Goal: Check status

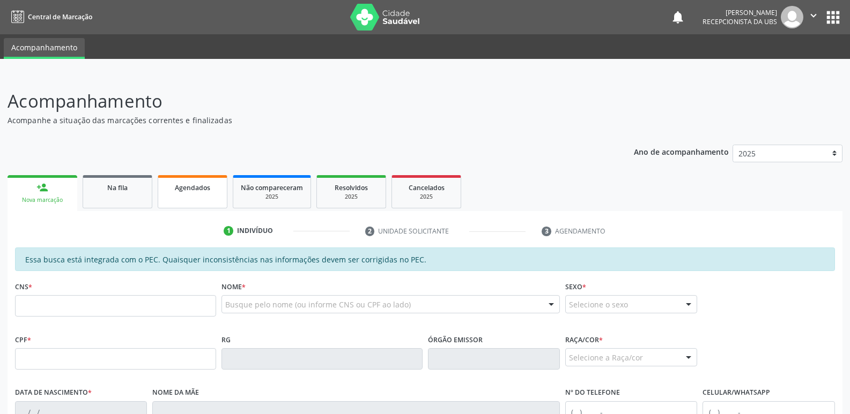
click at [203, 187] on span "Agendados" at bounding box center [192, 187] width 35 height 9
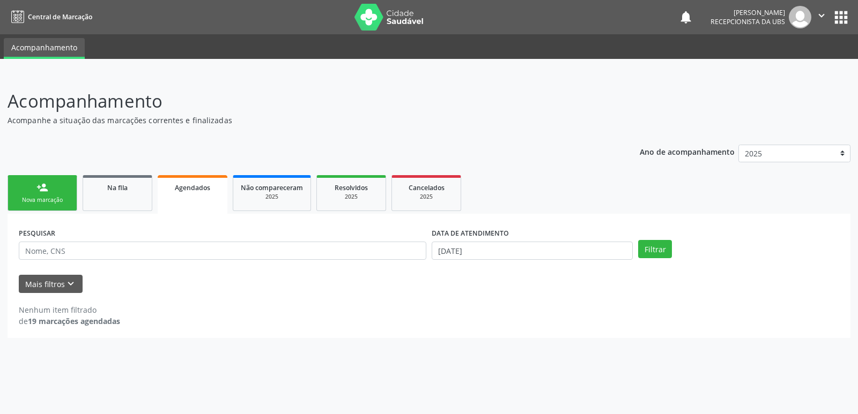
click at [604, 163] on div "Ano de acompanhamento 2025 person_add Nova marcação Na fila Agendados Não compa…" at bounding box center [429, 238] width 843 height 202
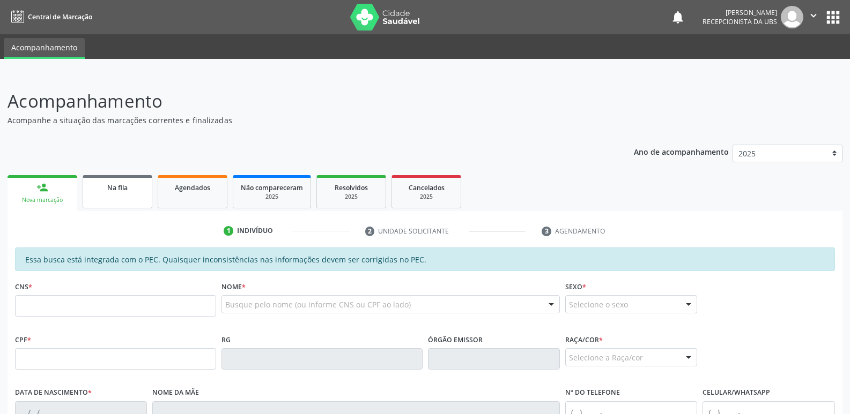
click at [147, 188] on link "Na fila" at bounding box center [118, 191] width 70 height 33
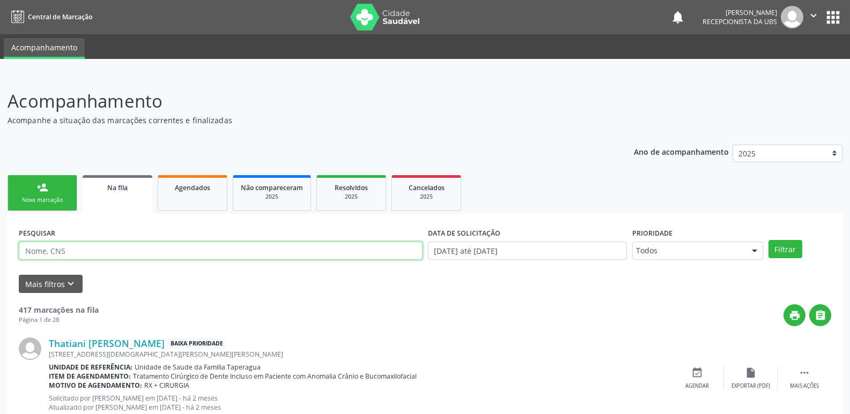
click at [136, 252] on input "text" at bounding box center [221, 251] width 404 height 18
paste input "700901922054093"
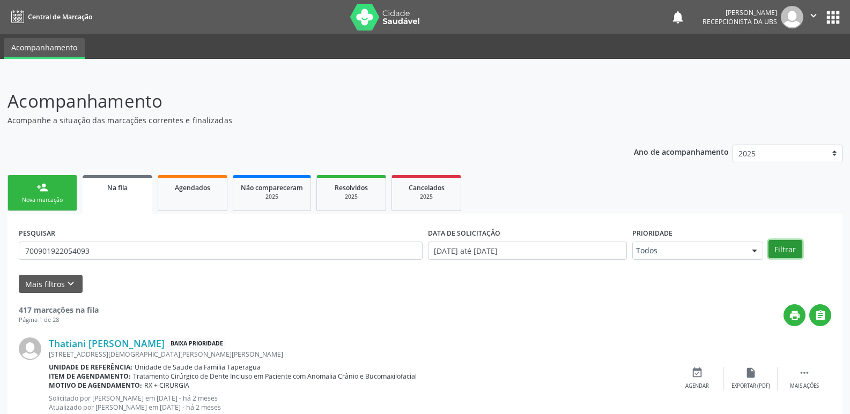
click at [778, 244] on button "Filtrar" at bounding box center [785, 249] width 34 height 18
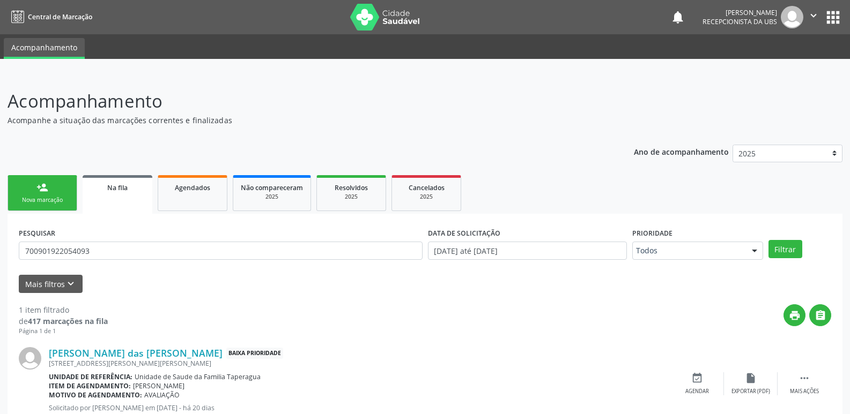
scroll to position [36, 0]
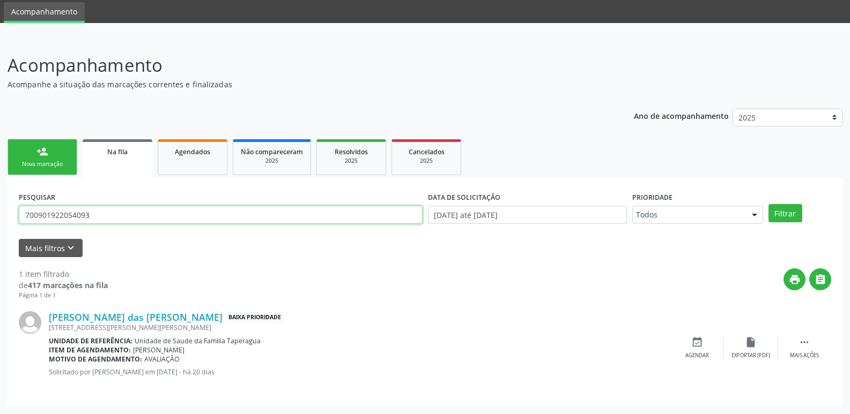
click at [160, 215] on input "700901922054093" at bounding box center [221, 215] width 404 height 18
type input "898006230382719"
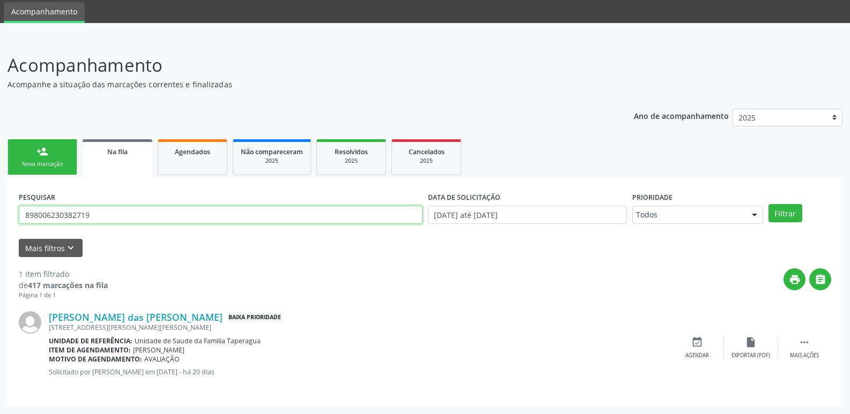
click at [768, 204] on button "Filtrar" at bounding box center [785, 213] width 34 height 18
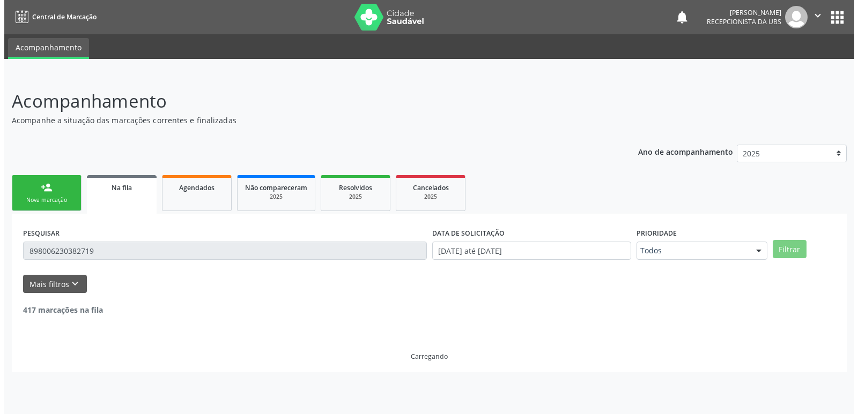
scroll to position [0, 0]
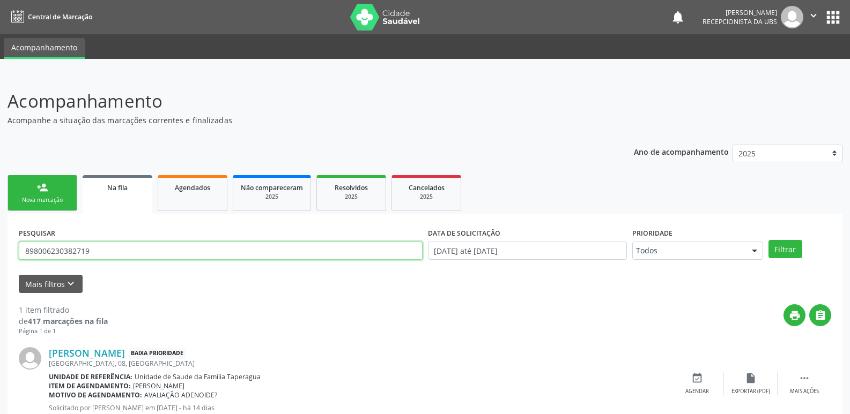
click at [185, 250] on input "898006230382719" at bounding box center [221, 251] width 404 height 18
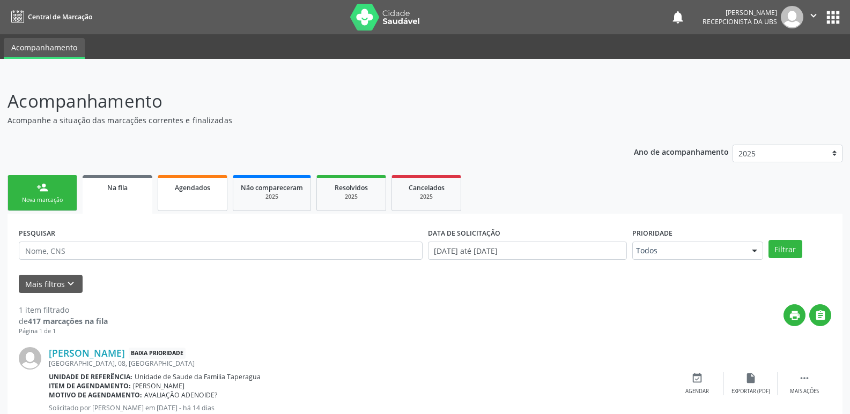
click at [197, 195] on link "Agendados" at bounding box center [193, 193] width 70 height 36
